Goal: Obtain resource: Obtain resource

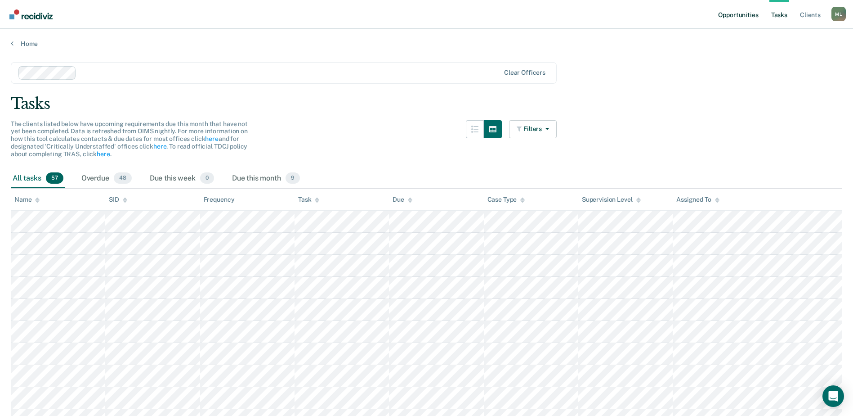
click at [741, 18] on link "Opportunities" at bounding box center [738, 14] width 44 height 29
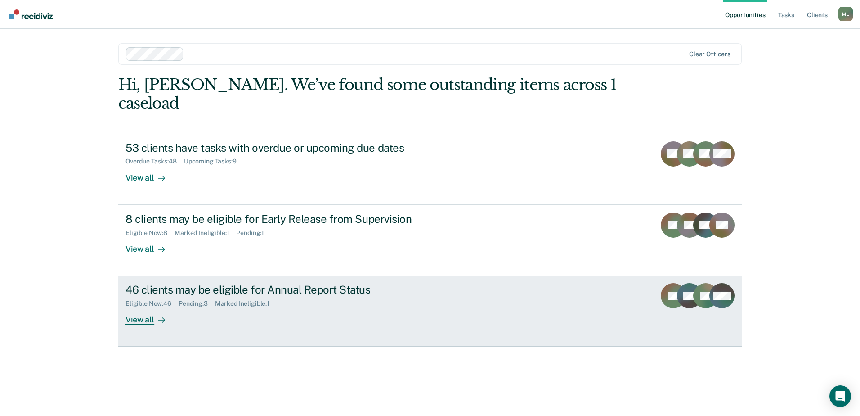
click at [167, 300] on div "Eligible Now : 46" at bounding box center [151, 304] width 53 height 8
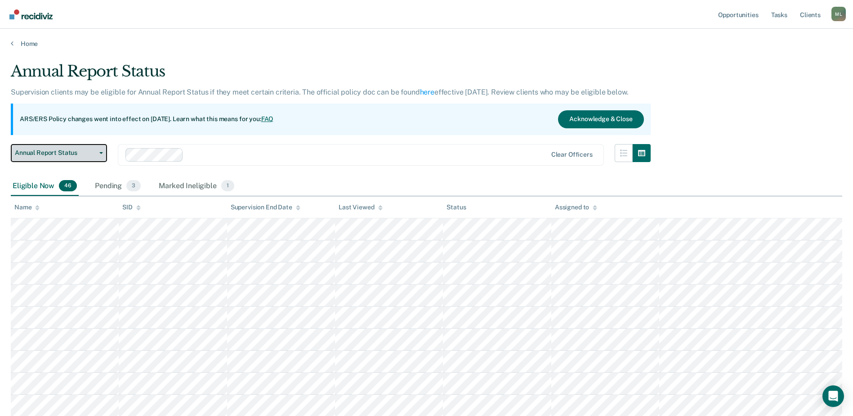
click at [49, 145] on button "Annual Report Status" at bounding box center [59, 153] width 96 height 18
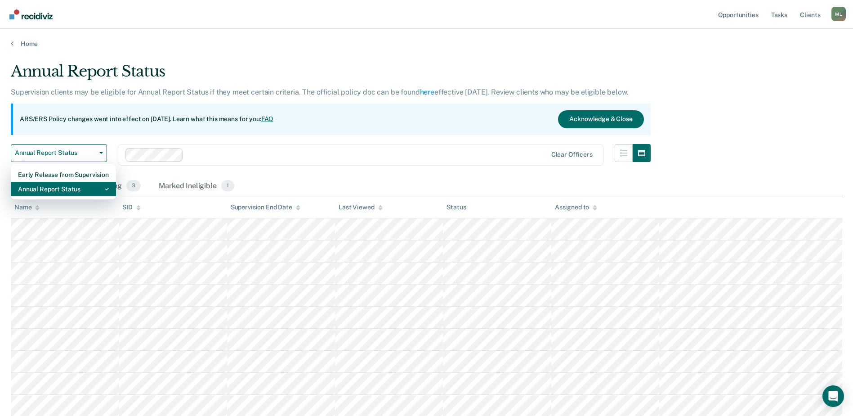
click at [54, 188] on div "Annual Report Status" at bounding box center [63, 189] width 91 height 14
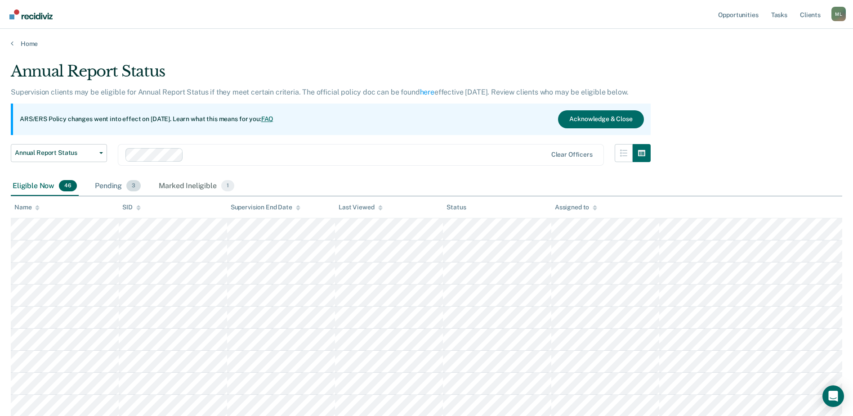
click at [110, 184] on div "Pending 3" at bounding box center [117, 186] width 49 height 20
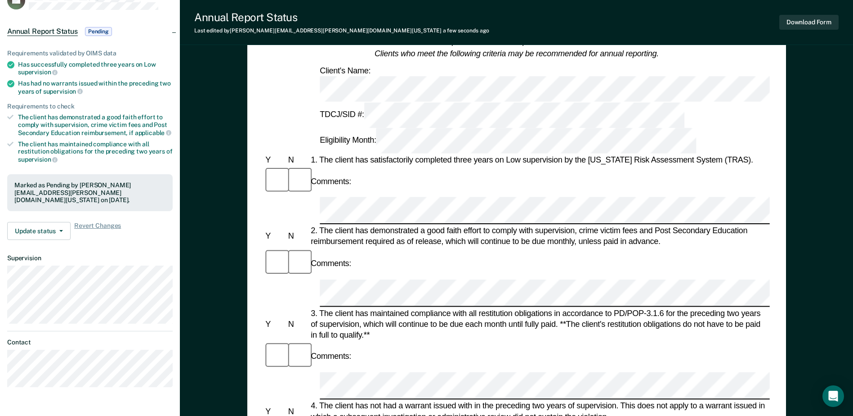
scroll to position [45, 0]
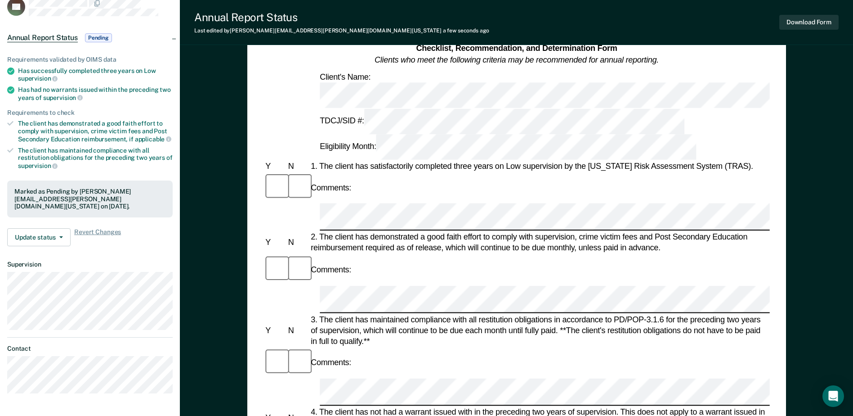
scroll to position [27, 0]
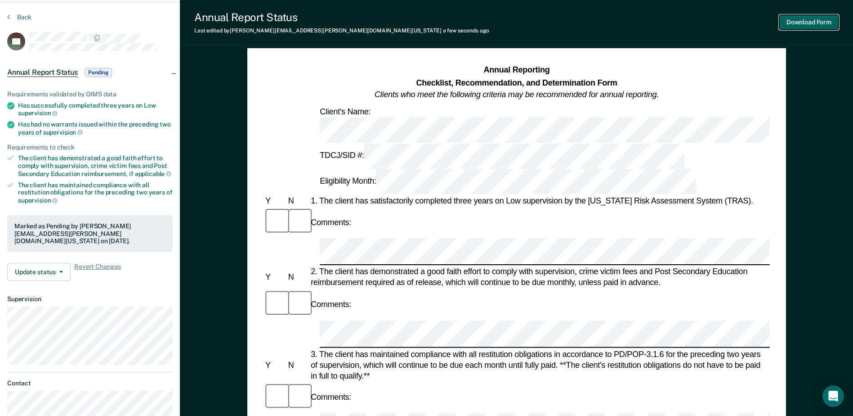
click at [813, 20] on button "Download Form" at bounding box center [808, 22] width 59 height 15
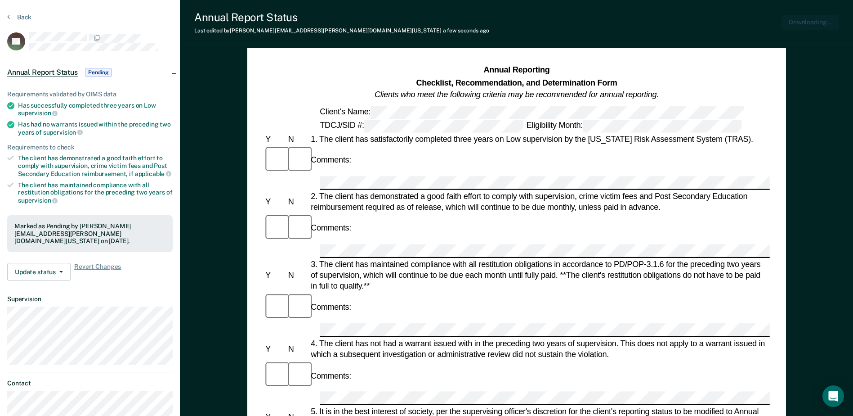
scroll to position [0, 0]
click at [21, 17] on button "Back" at bounding box center [19, 17] width 24 height 8
